Goal: Information Seeking & Learning: Learn about a topic

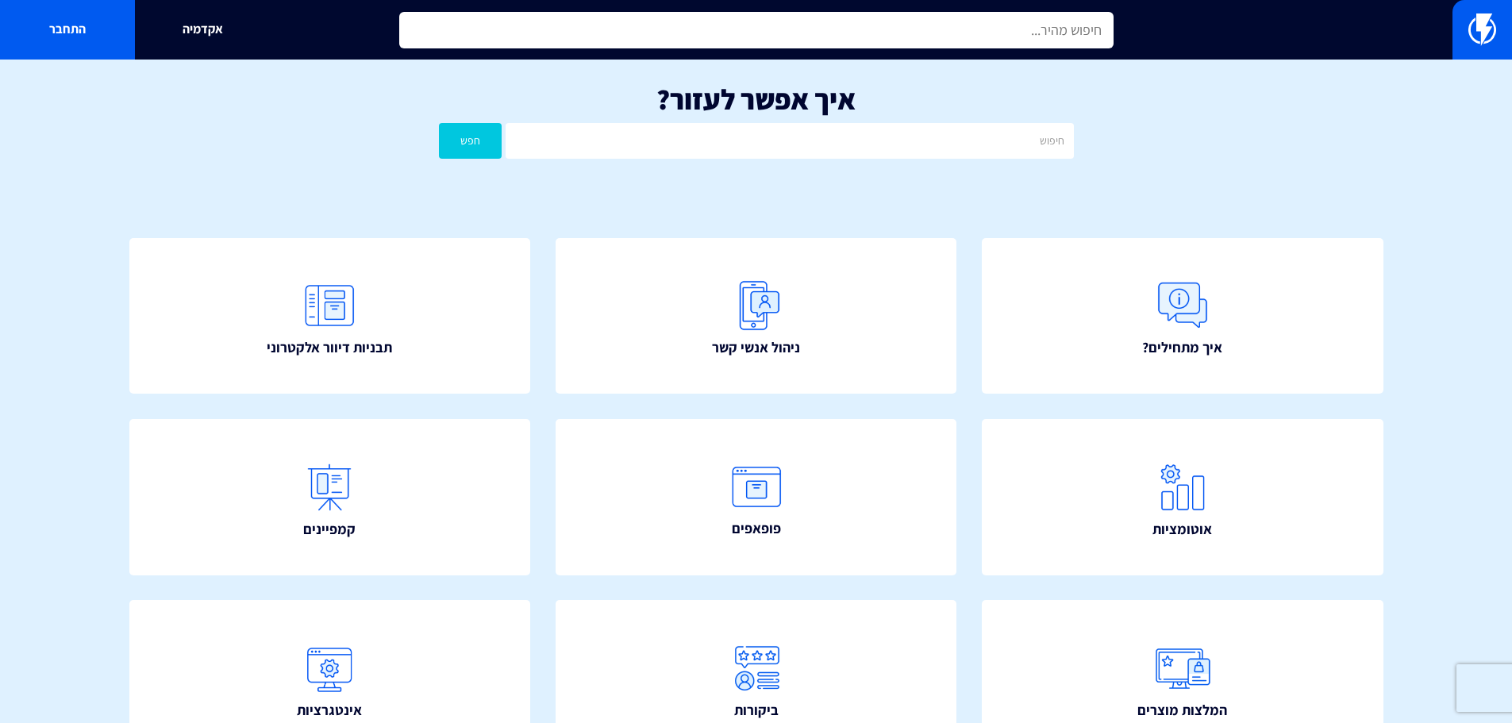
click at [977, 19] on input "text" at bounding box center [756, 30] width 714 height 36
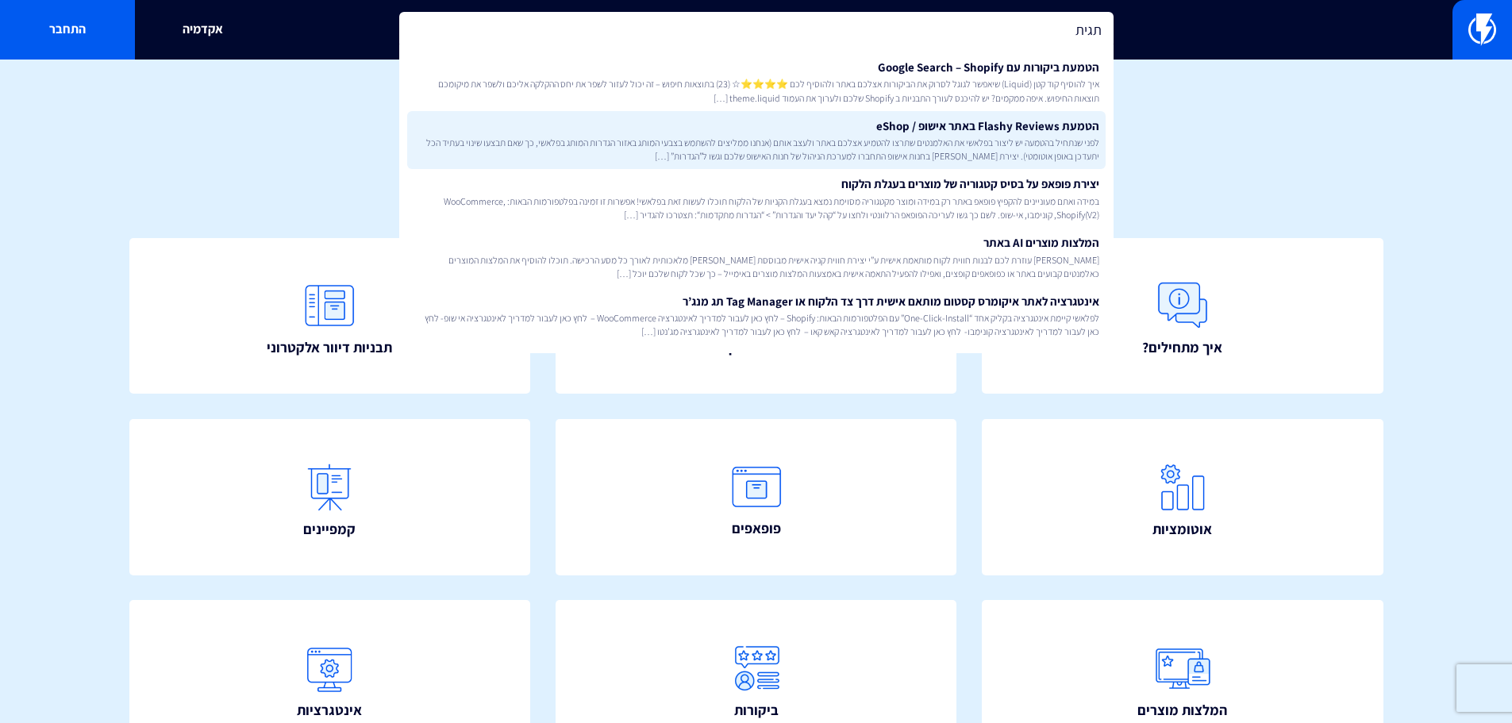
type input "תגית"
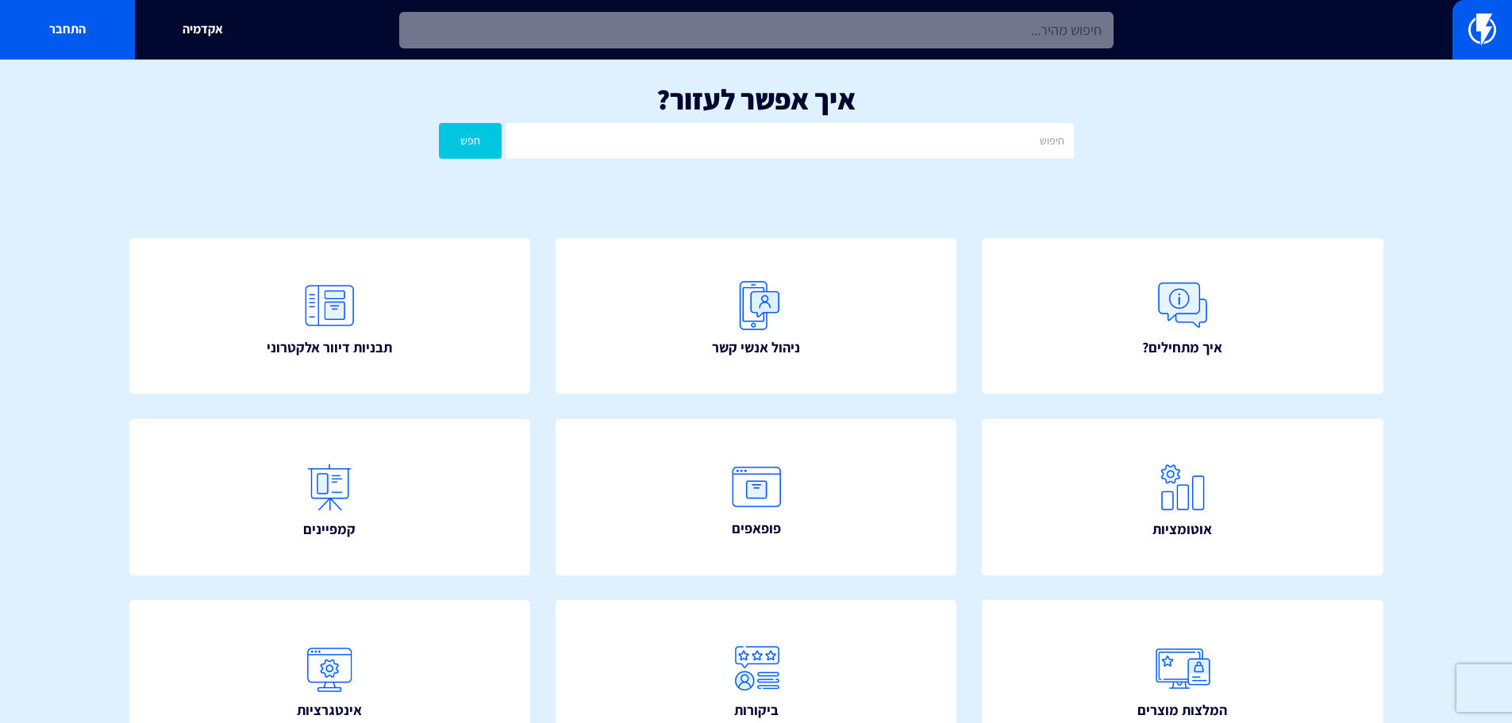
click at [1015, 37] on input "text" at bounding box center [756, 30] width 714 height 36
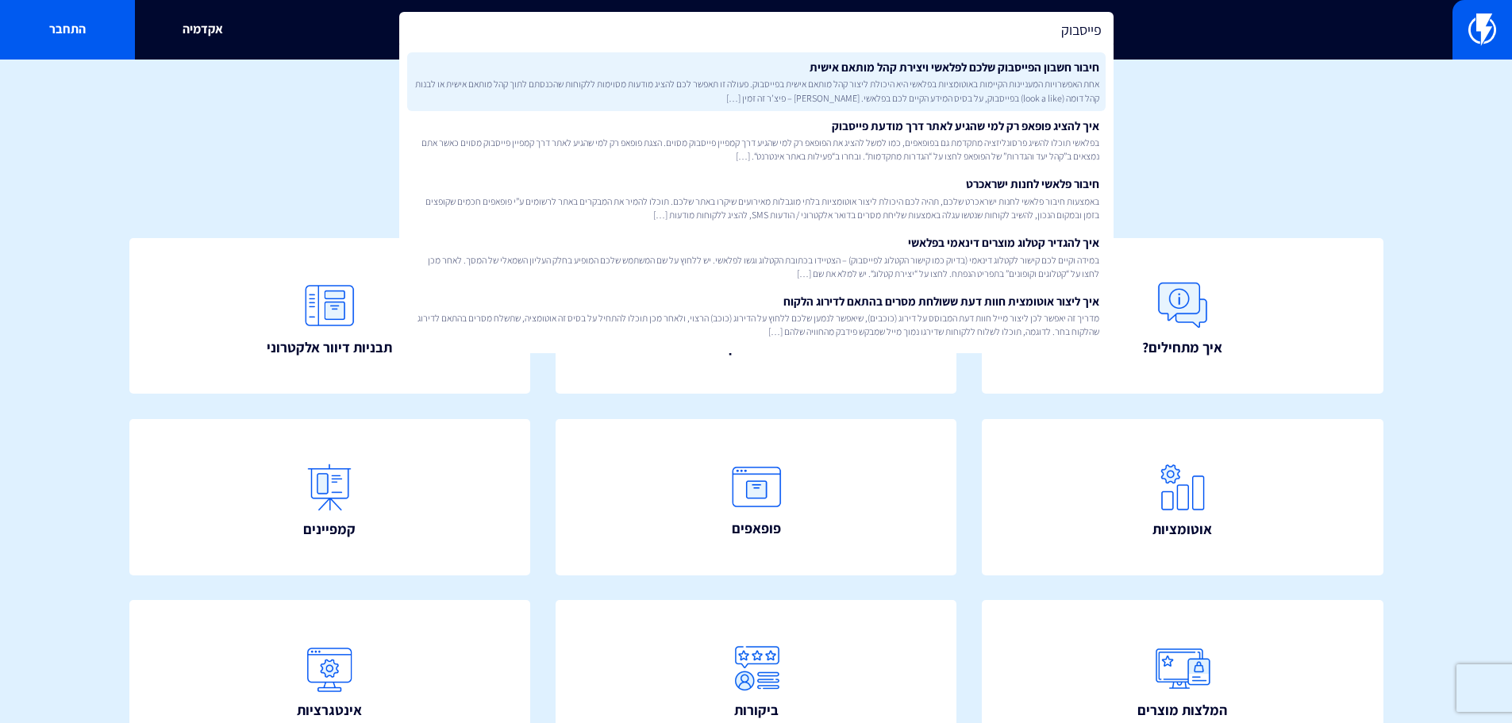
type input "פייסבוק"
click at [1007, 56] on link "חיבור חשבון הפייסבוק שלכם לפלאשי ויצירת קהל מותאם אישית אחת האפשרויות המעניינות…" at bounding box center [756, 81] width 698 height 59
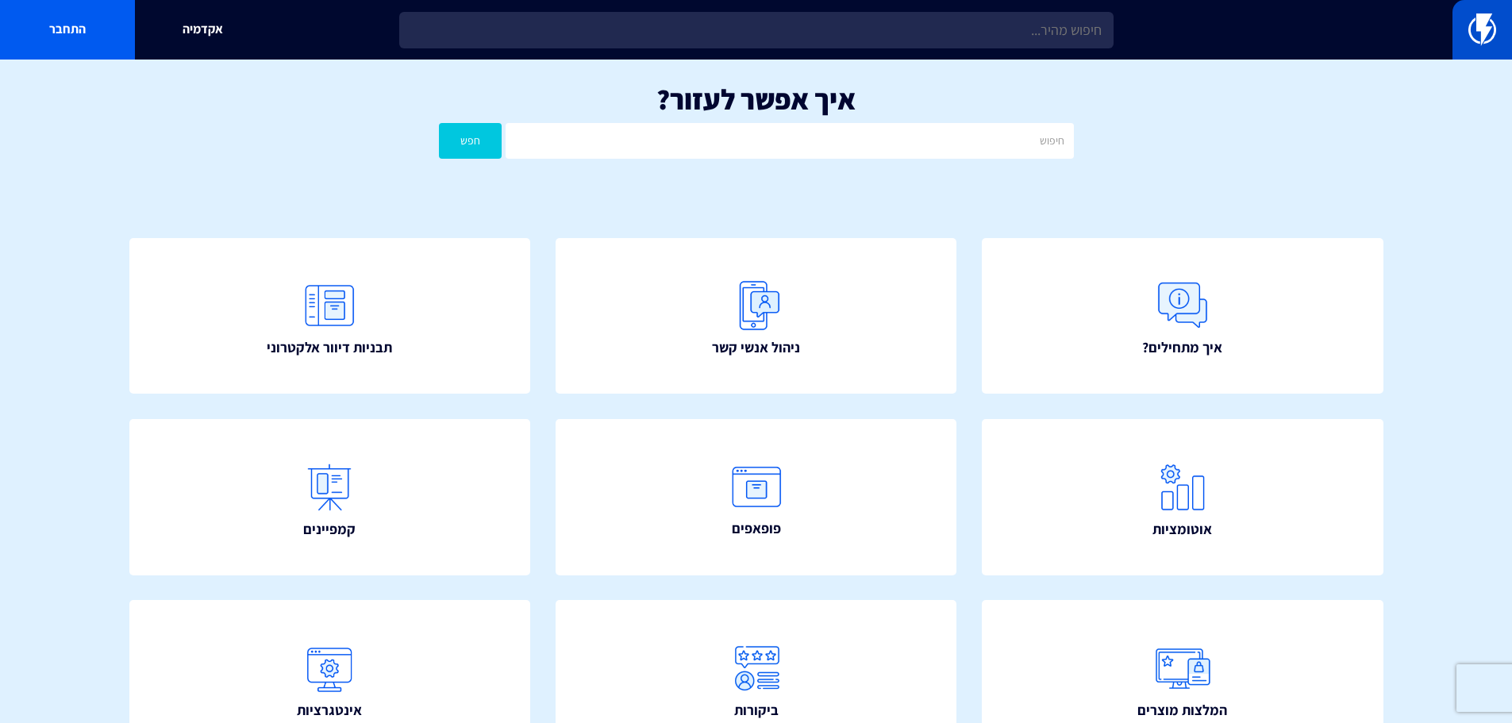
click at [1505, 33] on link at bounding box center [1482, 30] width 60 height 60
